Goal: Task Accomplishment & Management: Use online tool/utility

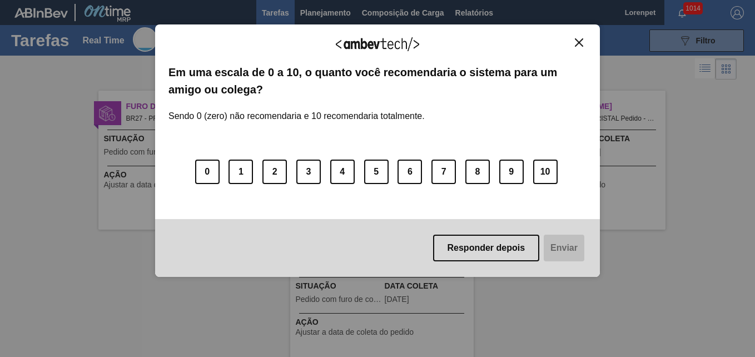
click at [581, 31] on div "Agradecemos seu feedback! Em uma escala de 0 a 10, o quanto você recomendaria o…" at bounding box center [377, 150] width 445 height 252
click at [581, 37] on div "Agradecemos seu feedback! Em uma escala de 0 a 10, o quanto você recomendaria o…" at bounding box center [377, 150] width 445 height 252
click at [578, 42] on img "Close" at bounding box center [579, 42] width 8 height 8
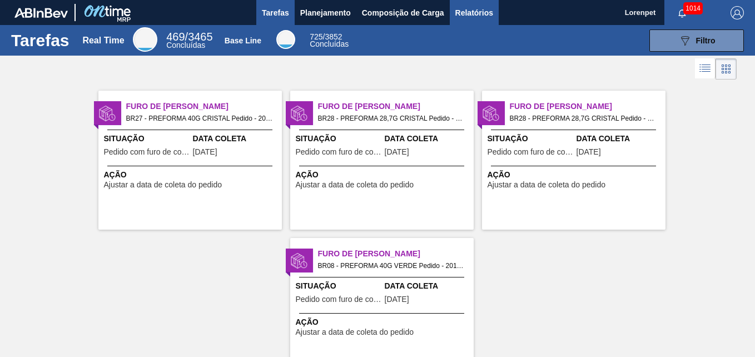
click at [466, 17] on span "Relatórios" at bounding box center [474, 12] width 38 height 13
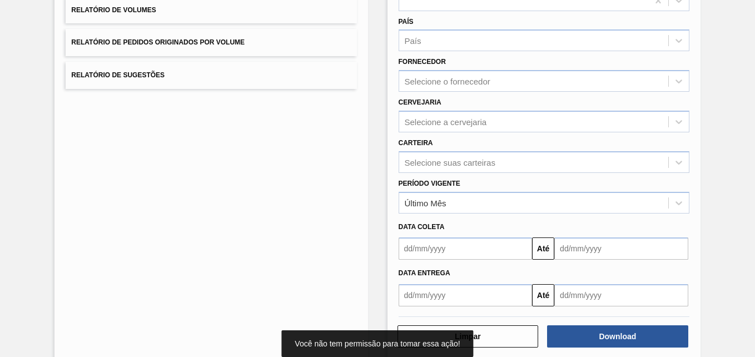
scroll to position [158, 0]
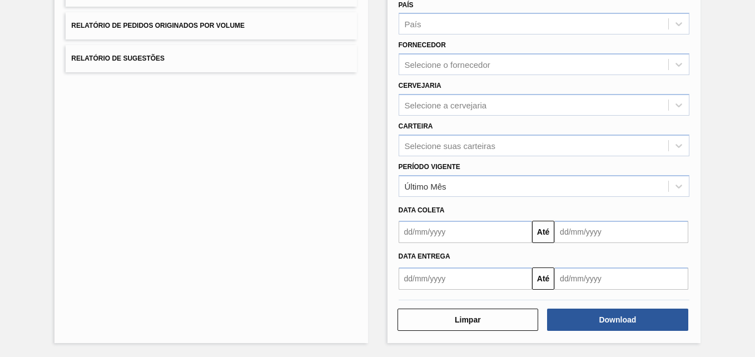
click at [460, 238] on input "text" at bounding box center [466, 232] width 134 height 22
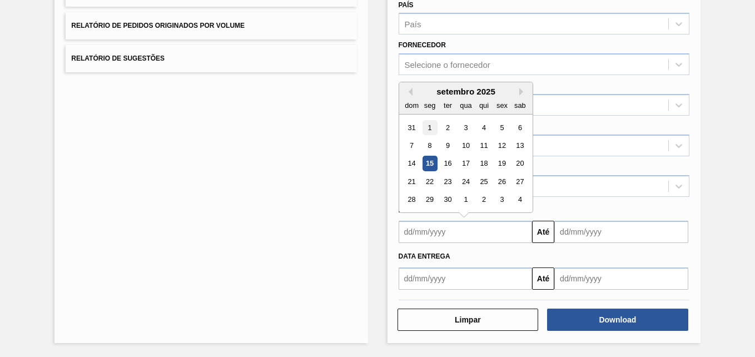
click at [429, 127] on div "1" at bounding box center [429, 127] width 15 height 15
type input "[DATE]"
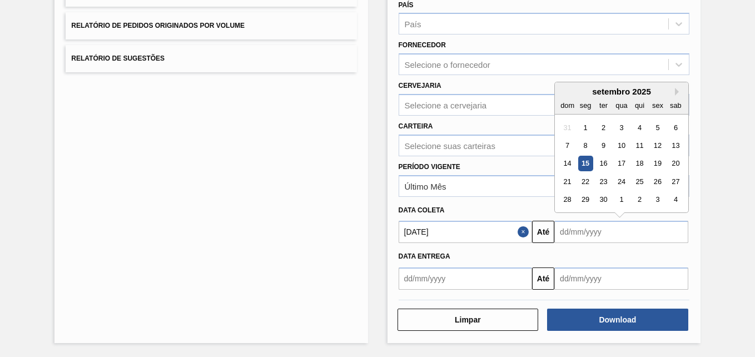
click at [577, 224] on input "text" at bounding box center [621, 232] width 134 height 22
click at [676, 92] on button "Next Month" at bounding box center [679, 92] width 8 height 8
click at [655, 198] on div "31" at bounding box center [657, 199] width 15 height 15
type input "[DATE]"
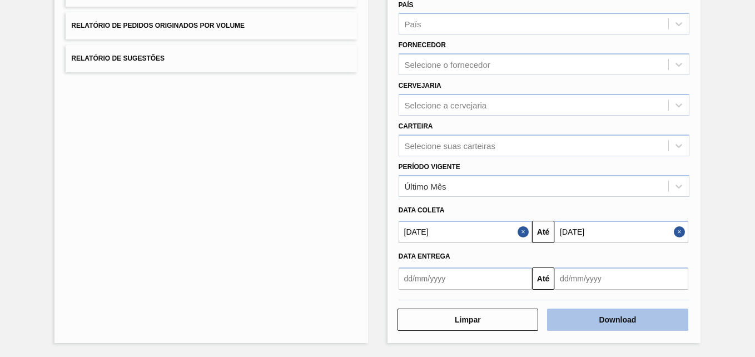
click at [598, 316] on button "Download" at bounding box center [617, 320] width 141 height 22
